Goal: Find specific page/section: Find specific page/section

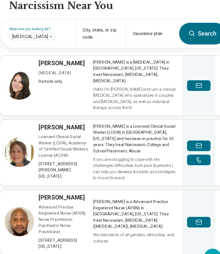
scroll to position [195, 0]
click at [135, 65] on link "View profile" at bounding box center [114, 80] width 214 height 56
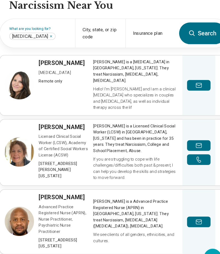
scroll to position [204, 0]
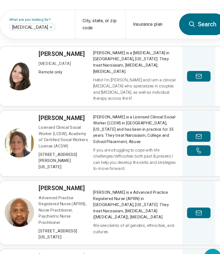
click at [49, 181] on link "View profile" at bounding box center [114, 199] width 214 height 60
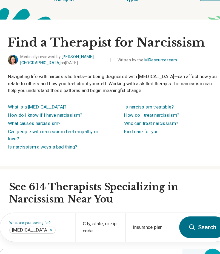
scroll to position [0, 0]
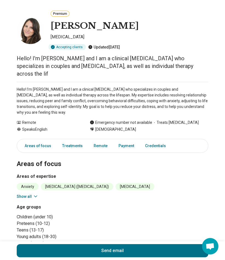
scroll to position [22, 0]
